Goal: Transaction & Acquisition: Obtain resource

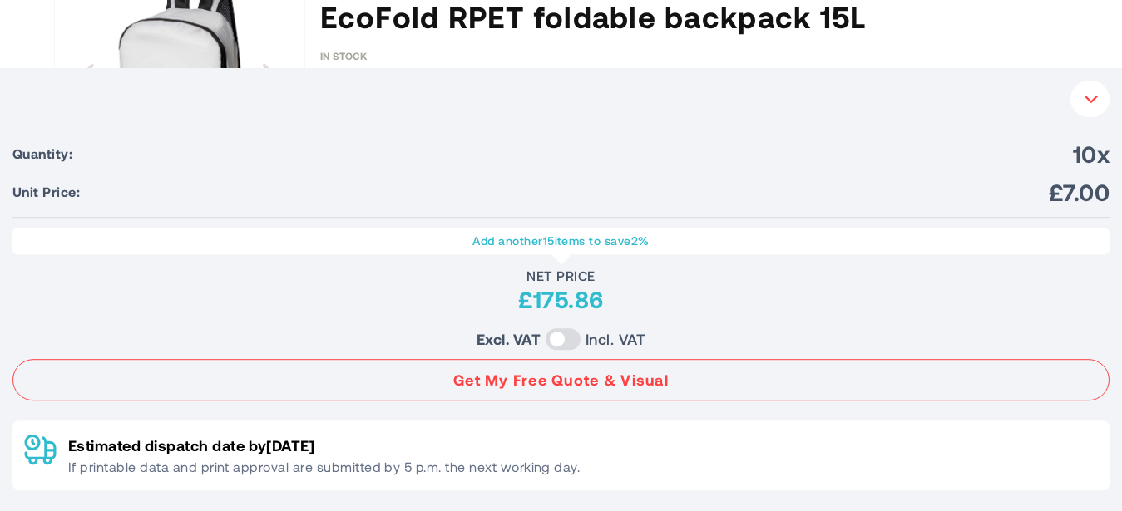
scroll to position [224, 0]
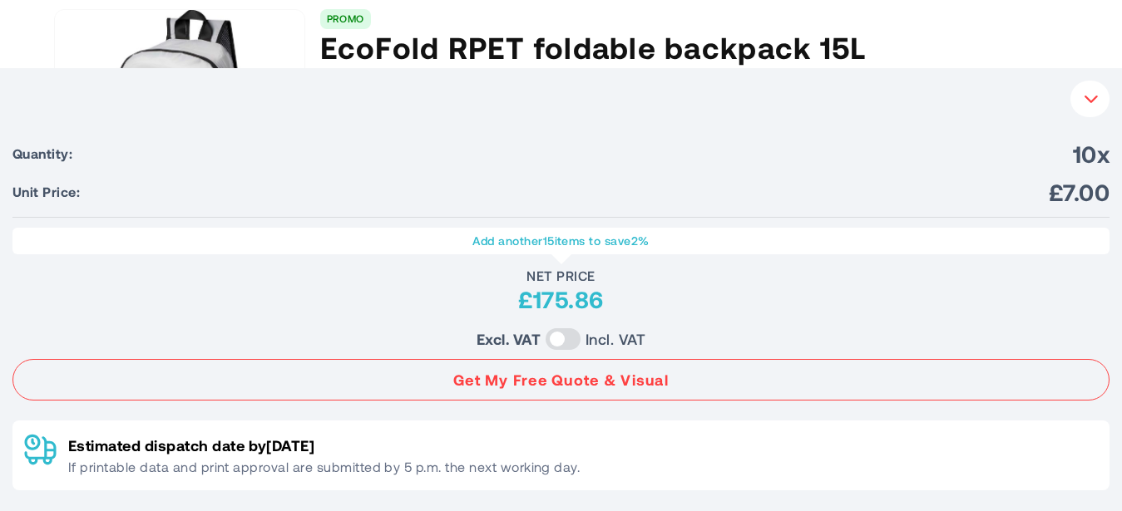
click at [1083, 103] on button "Your Instant Quote" at bounding box center [1089, 99] width 39 height 37
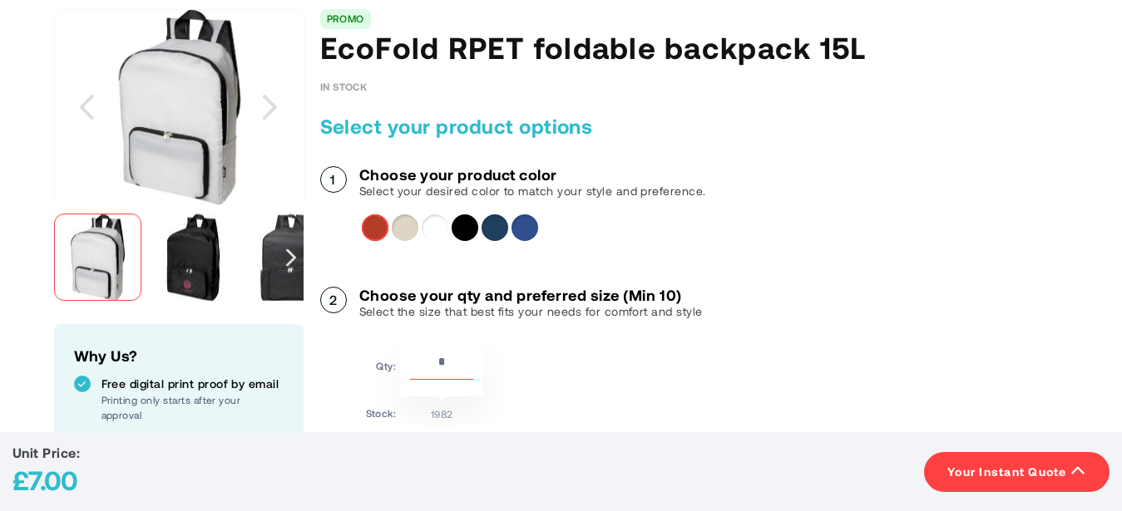
scroll to position [140, 0]
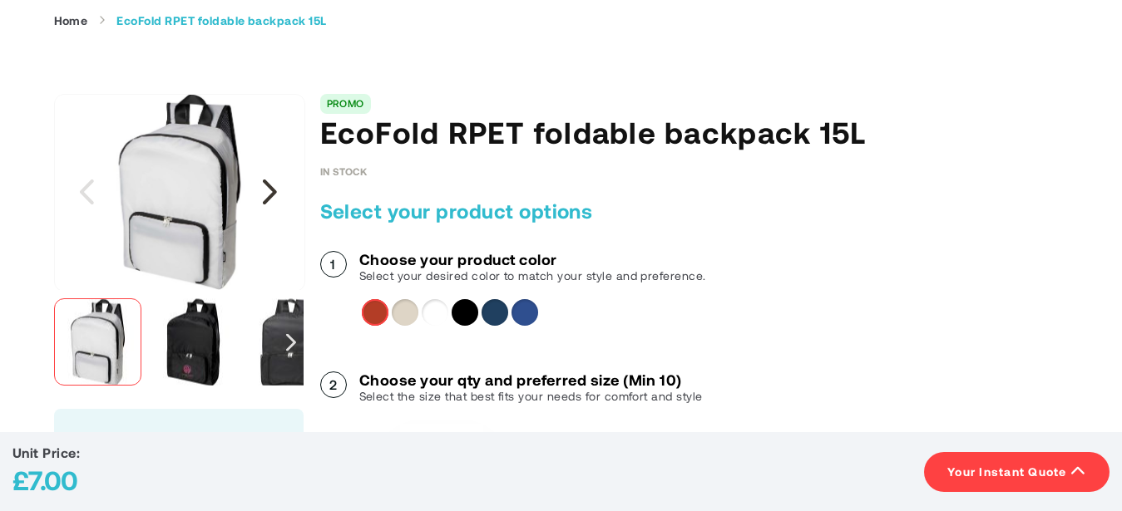
click at [271, 184] on div "Next" at bounding box center [270, 192] width 42 height 42
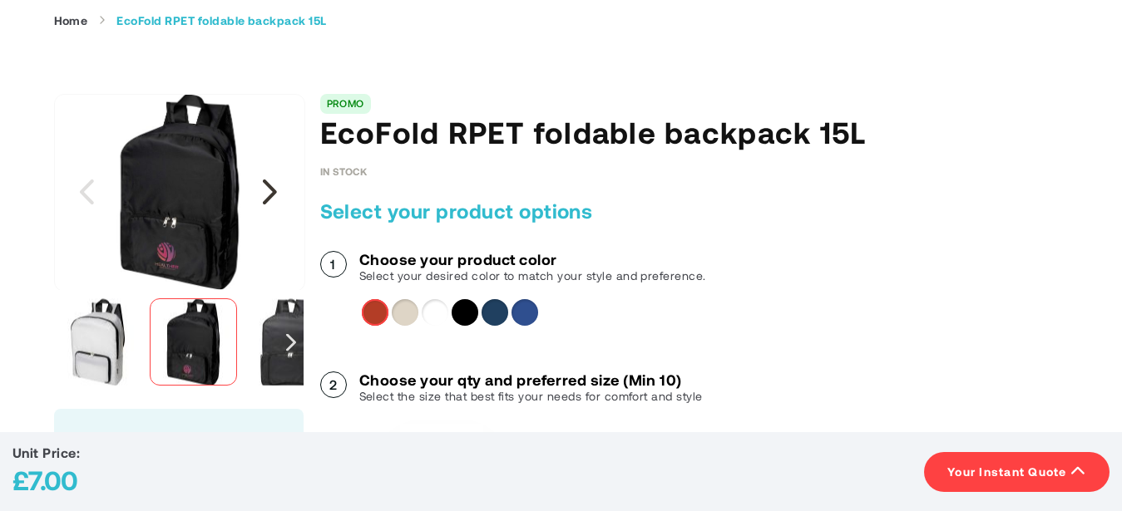
click at [271, 184] on div "Next" at bounding box center [270, 192] width 42 height 42
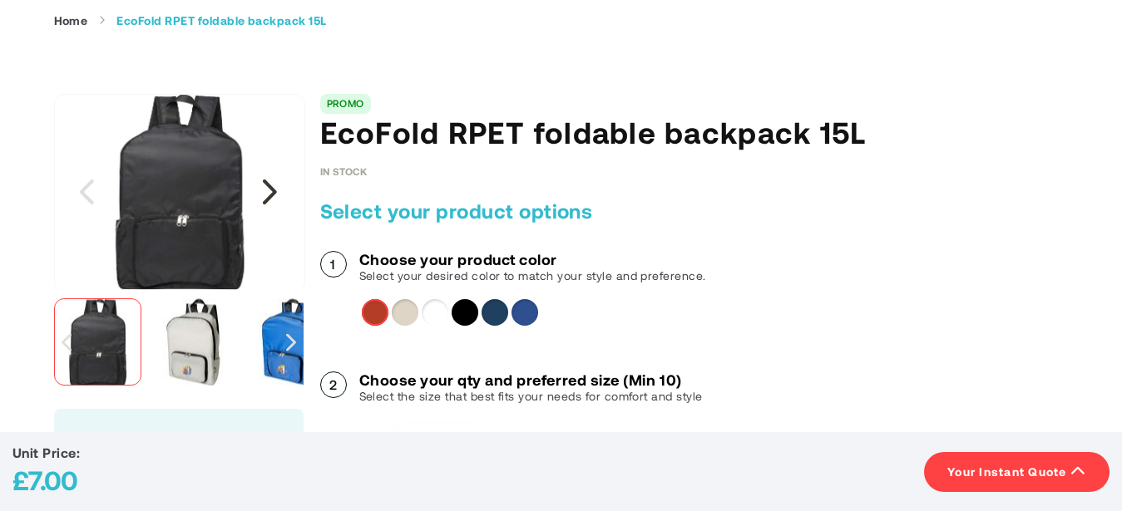
click at [271, 184] on div "Next" at bounding box center [270, 192] width 42 height 42
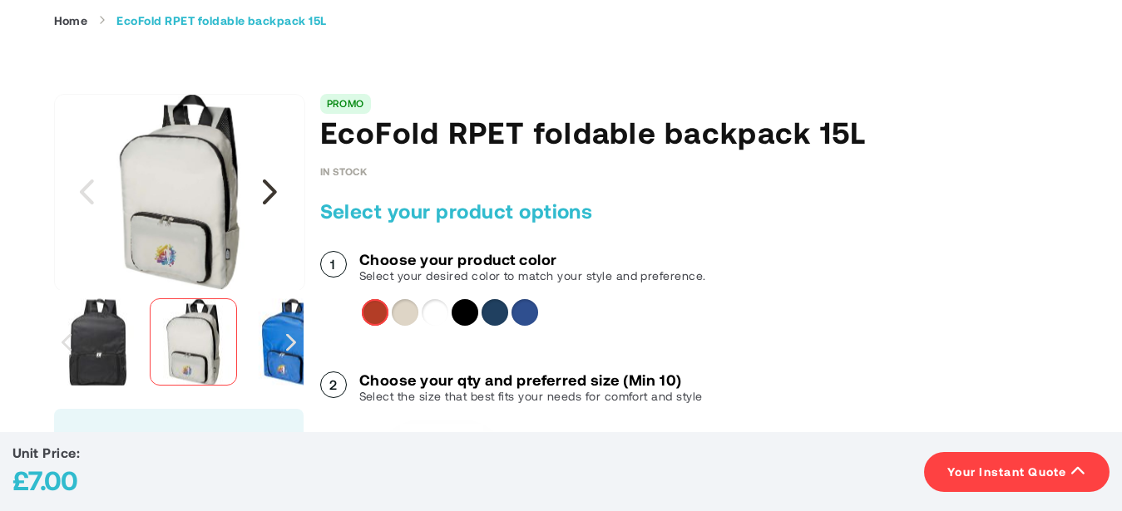
click at [271, 184] on div "Next" at bounding box center [270, 192] width 42 height 42
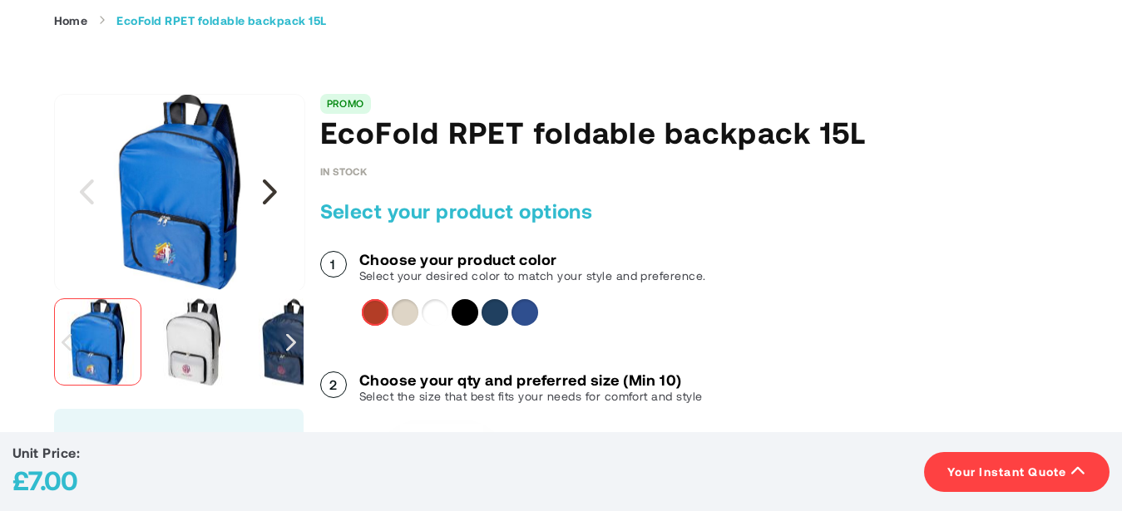
click at [271, 184] on div "Next" at bounding box center [270, 192] width 42 height 42
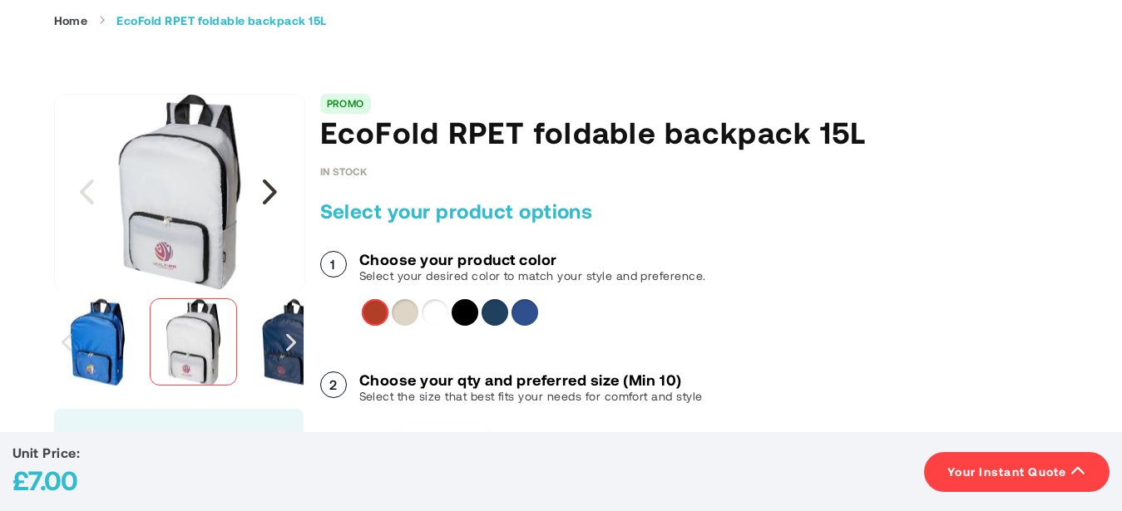
click at [271, 184] on div "Next" at bounding box center [270, 192] width 42 height 42
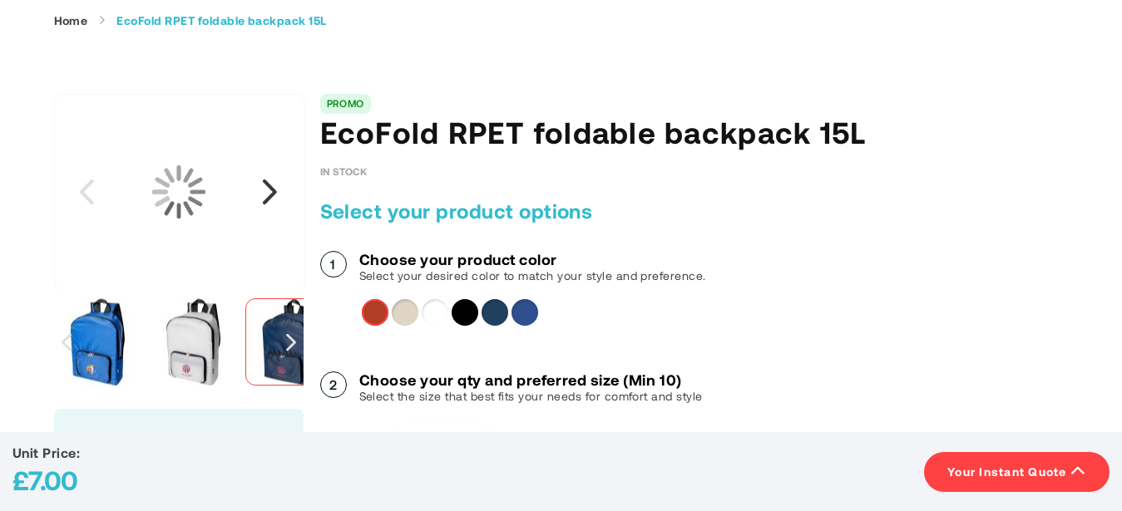
click at [271, 184] on div "Next" at bounding box center [270, 192] width 42 height 42
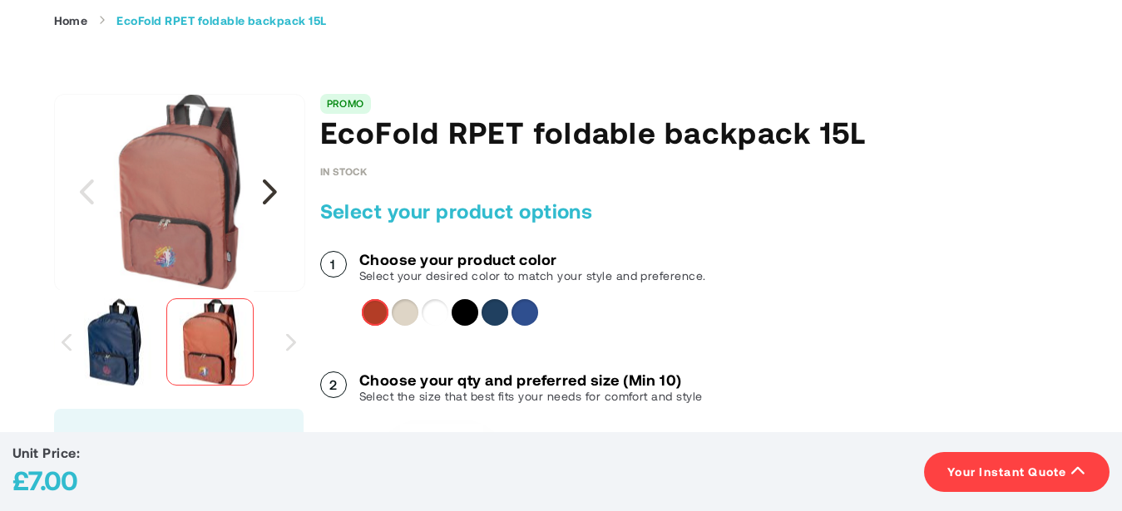
click at [271, 184] on div "Next" at bounding box center [270, 192] width 42 height 42
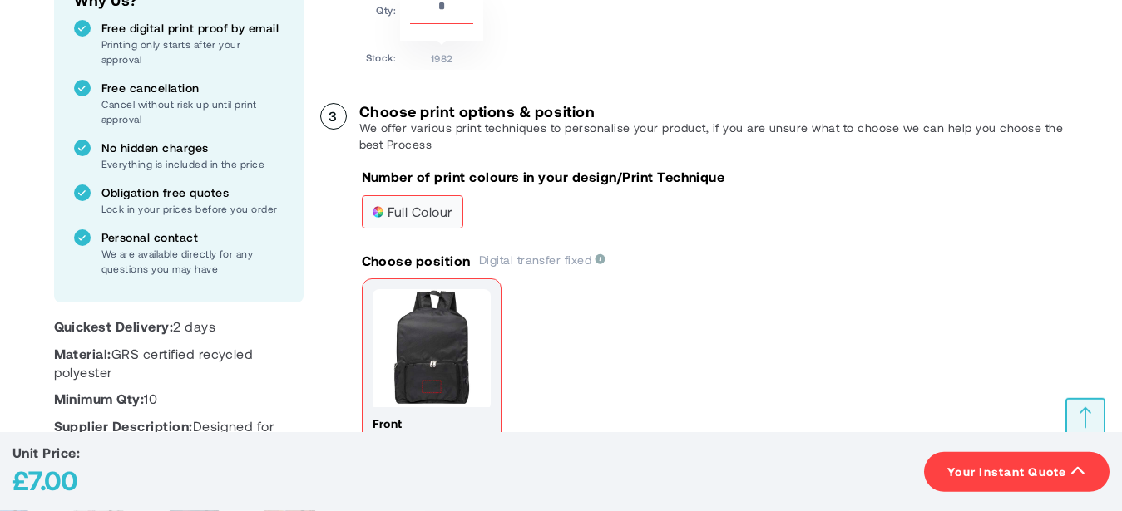
scroll to position [649, 0]
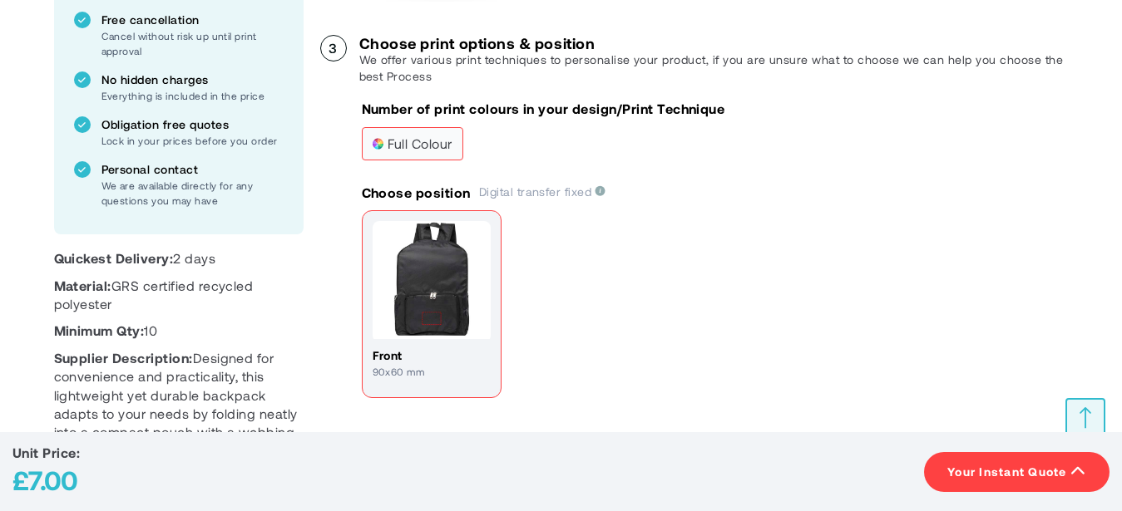
click at [429, 140] on span "full colour" at bounding box center [413, 144] width 80 height 12
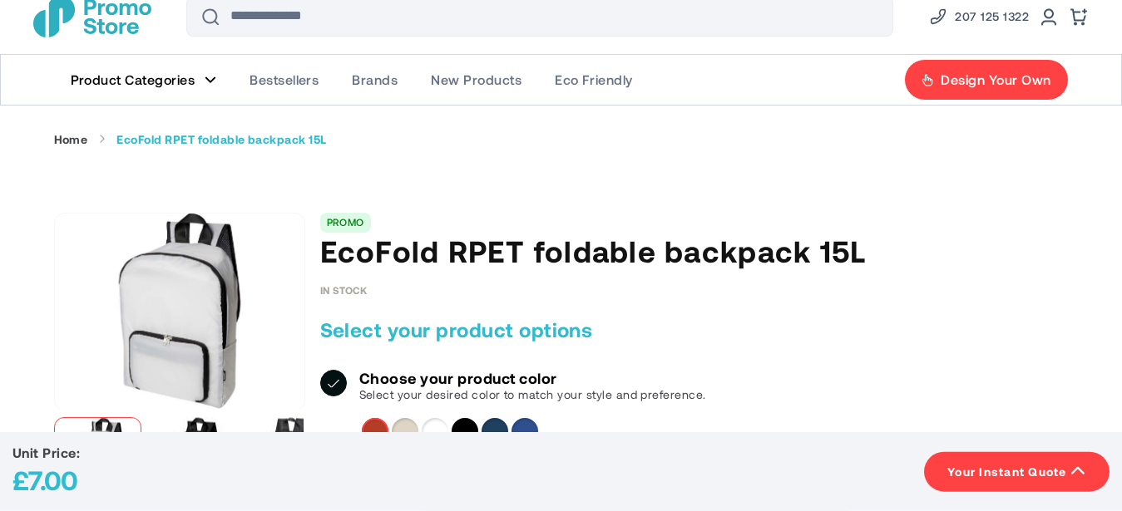
scroll to position [0, 0]
